Goal: Information Seeking & Learning: Learn about a topic

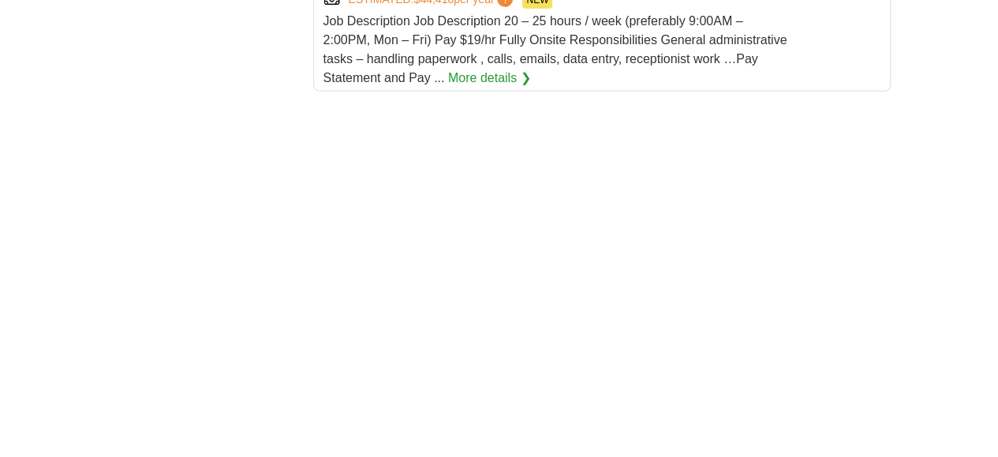
scroll to position [2287, 0]
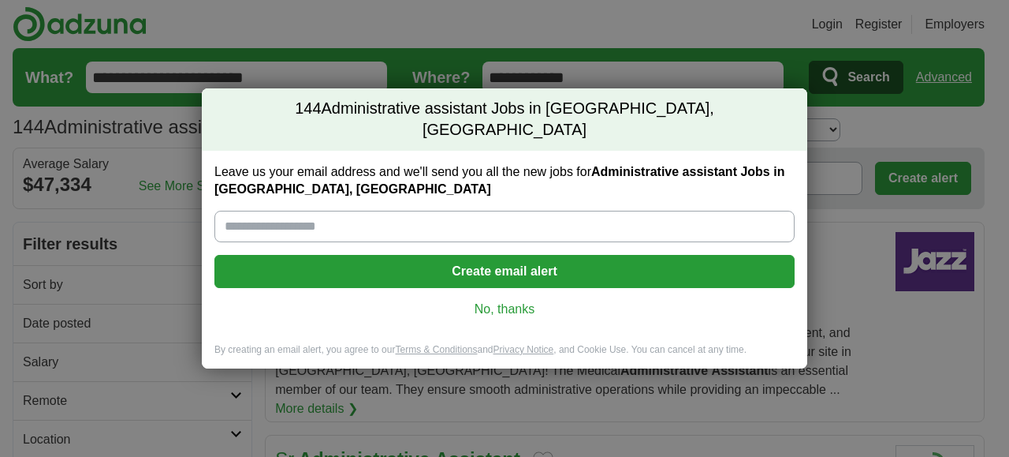
click at [497, 300] on link "No, thanks" at bounding box center [504, 308] width 555 height 17
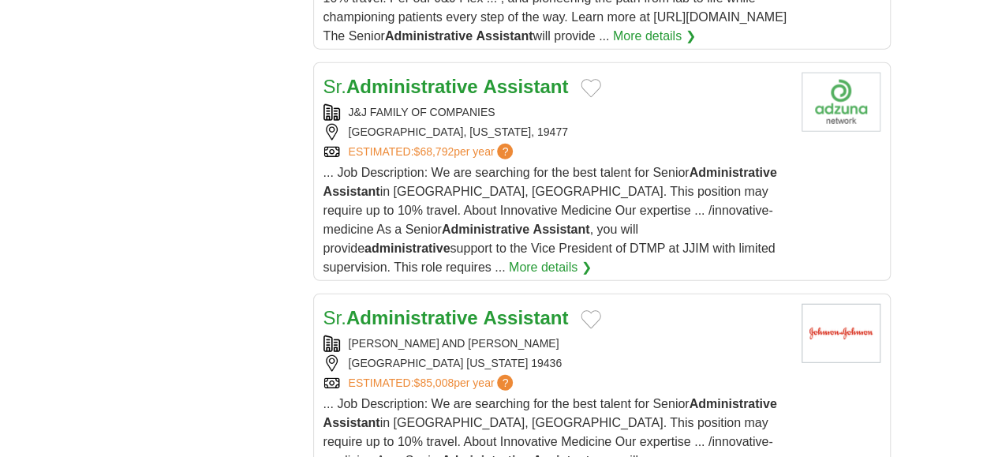
scroll to position [1893, 0]
